Goal: Find specific page/section: Locate a particular part of the current website

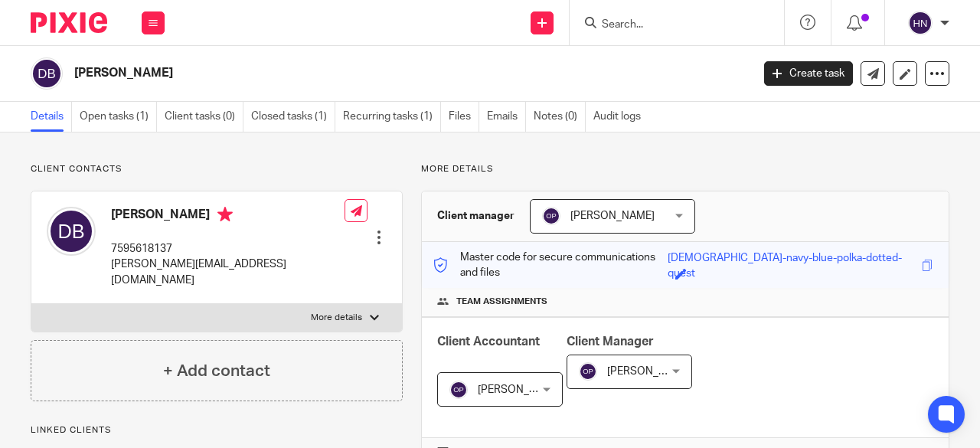
scroll to position [104, 0]
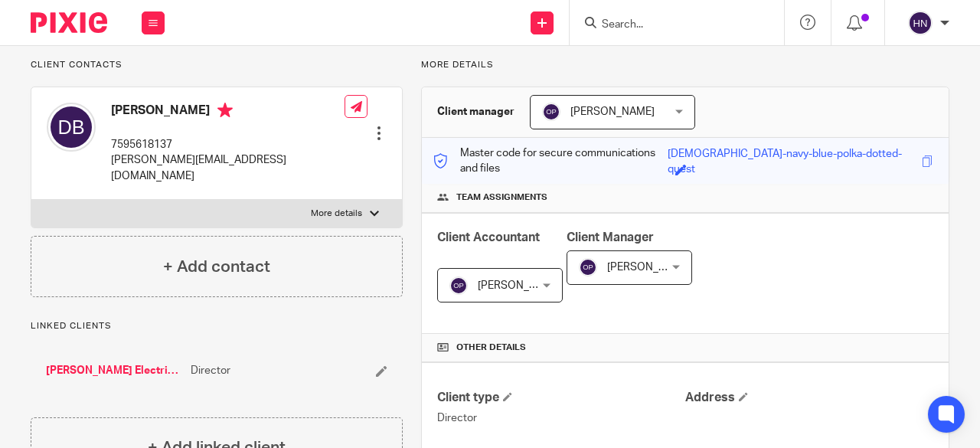
click at [630, 28] on input "Search" at bounding box center [669, 25] width 138 height 14
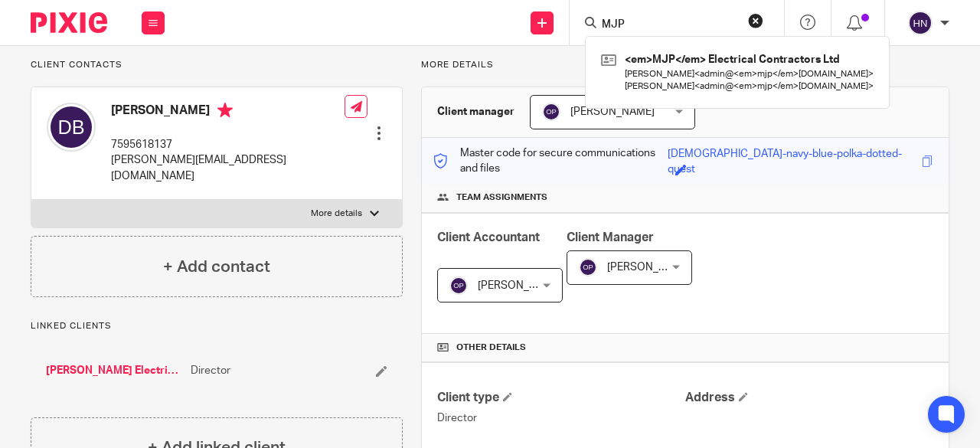
type input "MJP"
click button "submit" at bounding box center [0, 0] width 0 height 0
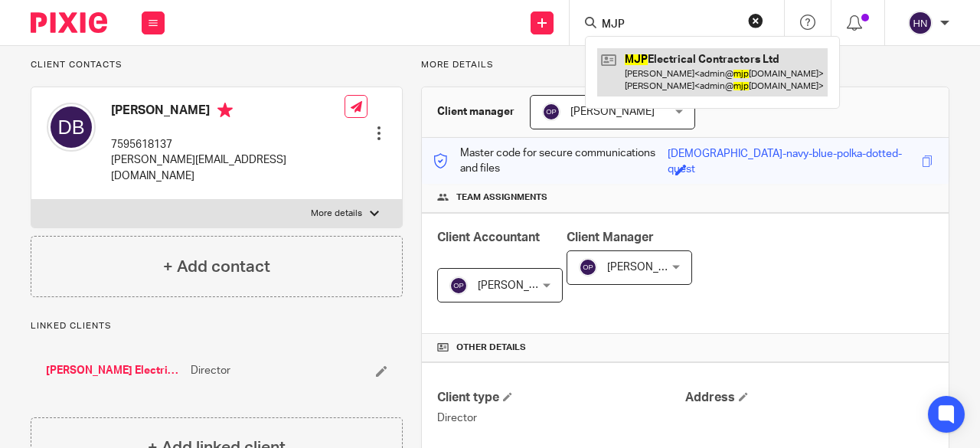
click at [637, 65] on link at bounding box center [712, 71] width 231 height 47
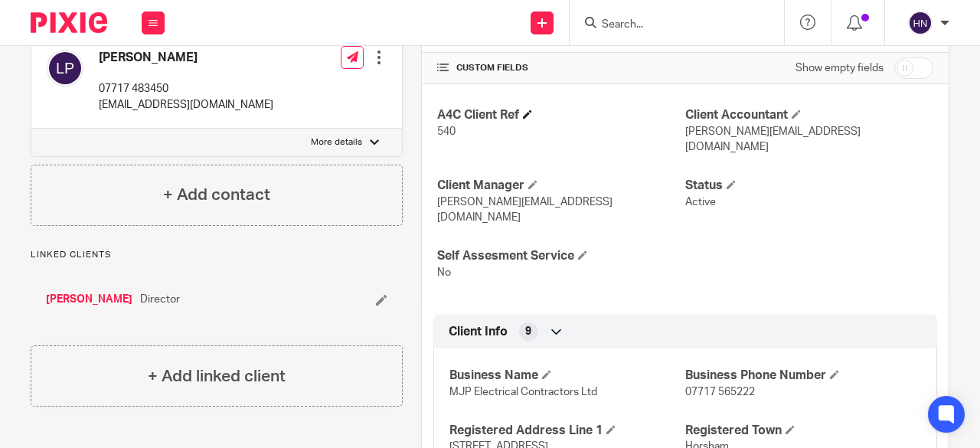
scroll to position [460, 0]
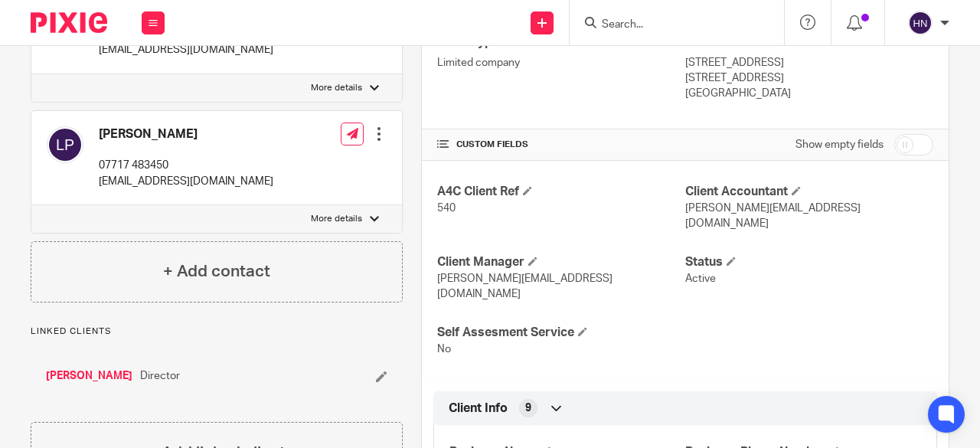
click at [906, 149] on input "checkbox" at bounding box center [914, 144] width 39 height 21
checkbox input "true"
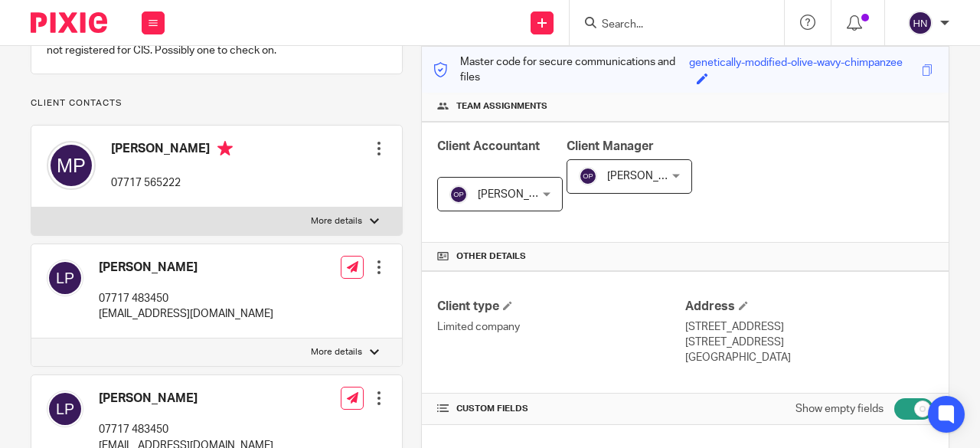
scroll to position [0, 0]
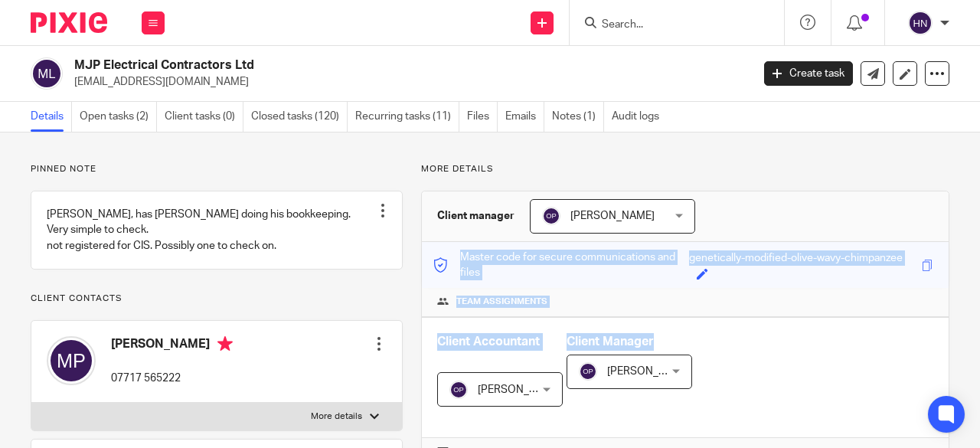
drag, startPoint x: 676, startPoint y: 259, endPoint x: 793, endPoint y: 334, distance: 139.2
click at [772, 358] on div "Client Accountant [PERSON_NAME] [PERSON_NAME] Not selected [PERSON_NAME] Caitli…" at bounding box center [685, 378] width 527 height 122
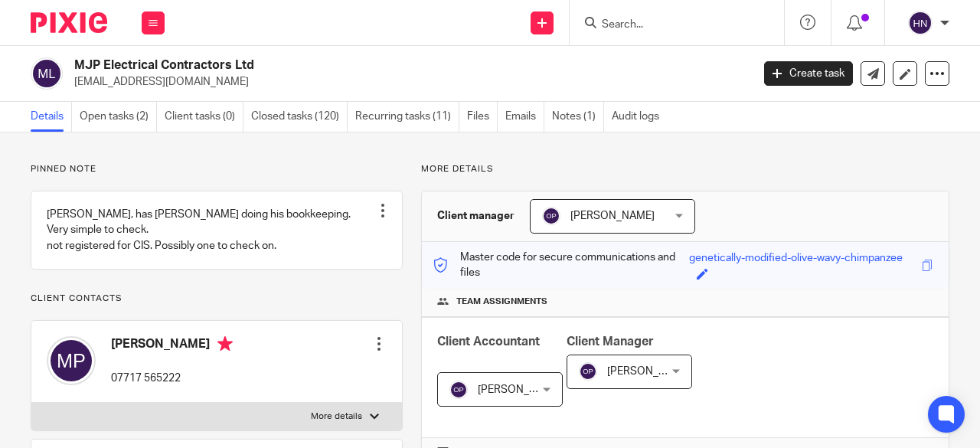
drag, startPoint x: 682, startPoint y: 255, endPoint x: 900, endPoint y: 257, distance: 218.3
click at [900, 257] on div "Save genetically-modified-olive-wavy-chimpanzee" at bounding box center [803, 264] width 229 height 29
copy div "genetically-modified-olive-wavy-chimpanzee"
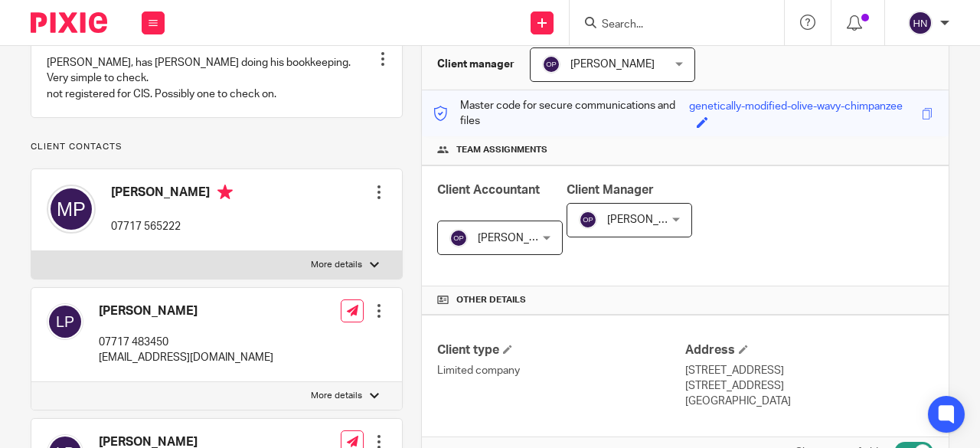
scroll to position [77, 0]
